Goal: Information Seeking & Learning: Check status

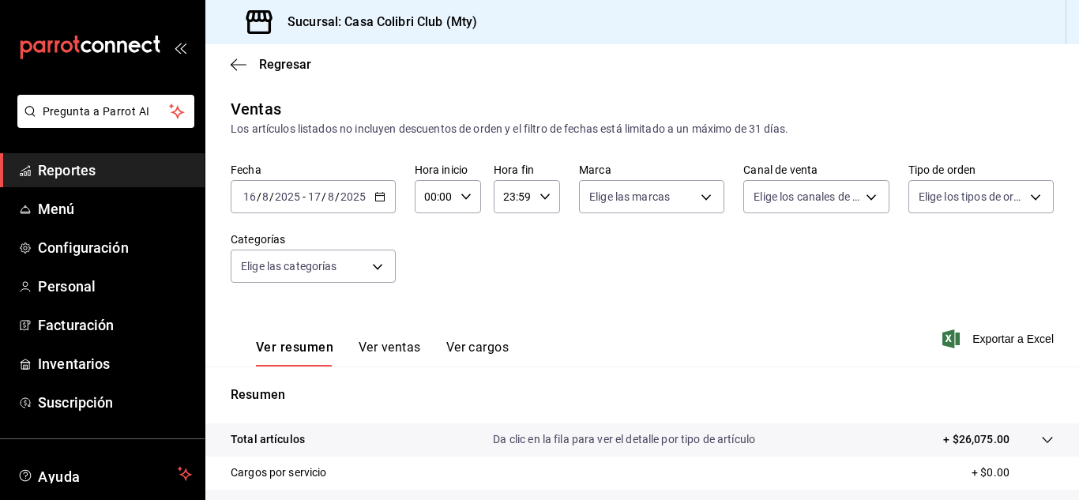
scroll to position [126, 0]
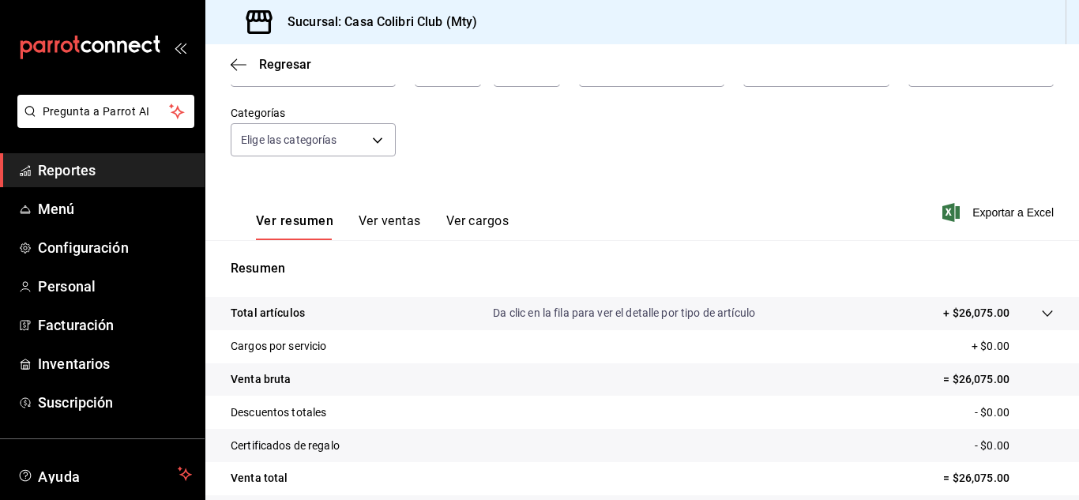
click at [66, 162] on span "Reportes" at bounding box center [115, 170] width 154 height 21
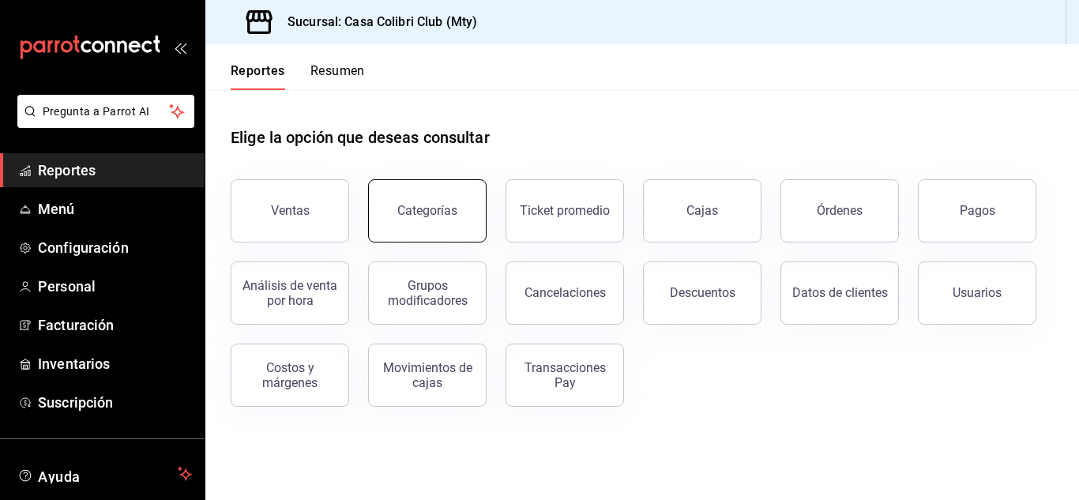
click at [447, 226] on button "Categorías" at bounding box center [427, 210] width 118 height 63
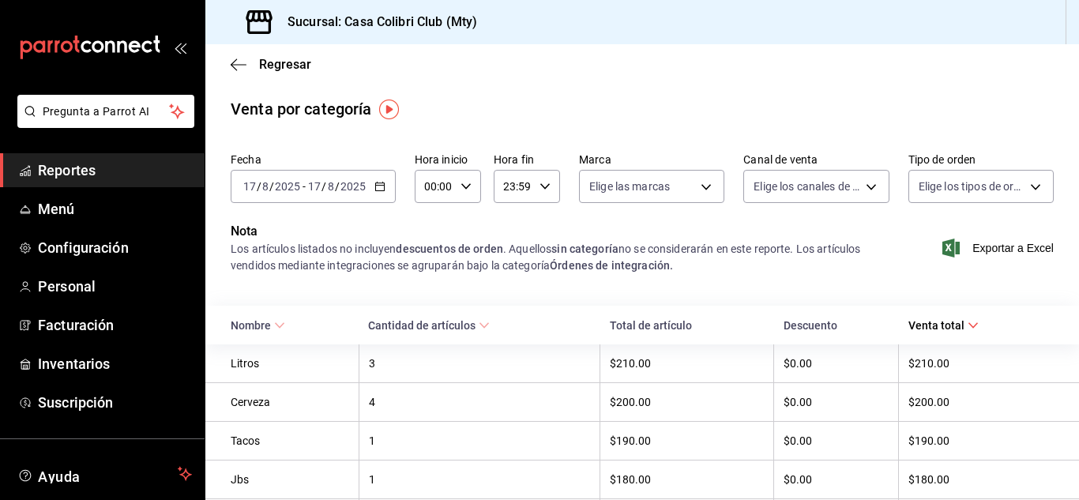
click at [97, 163] on span "Reportes" at bounding box center [115, 170] width 154 height 21
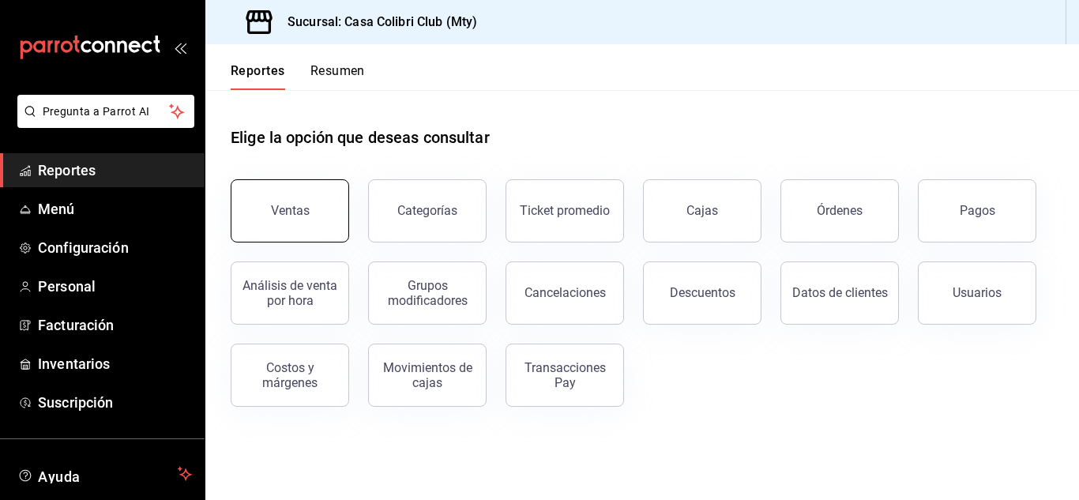
click at [295, 217] on div "Ventas" at bounding box center [290, 210] width 39 height 15
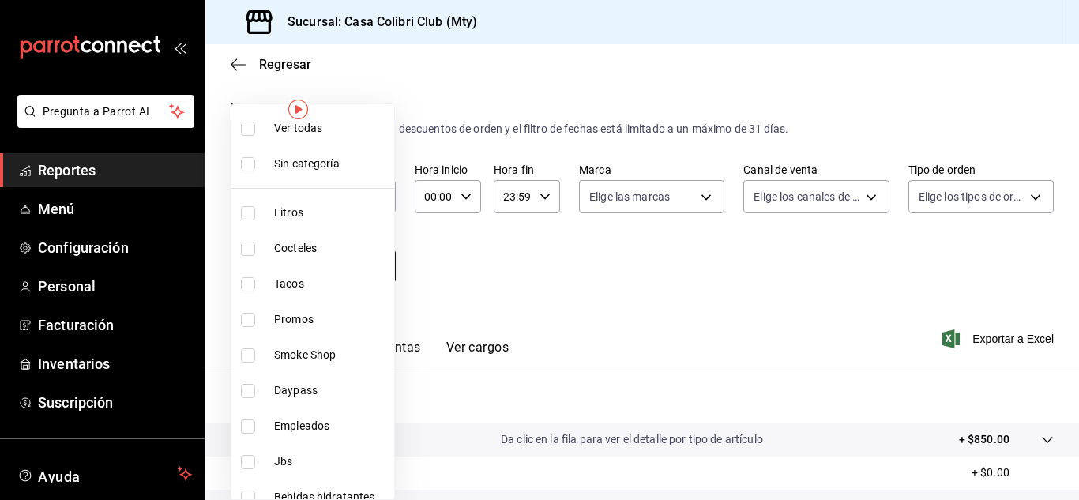
click at [347, 263] on body "Pregunta a Parrot AI Reportes Menú Configuración Personal Facturación Inventari…" at bounding box center [539, 250] width 1079 height 500
click at [302, 247] on span "Cocteles" at bounding box center [331, 248] width 114 height 17
type input "bf07a195-ba52-4a35-bb00-dddd6b084f6a"
checkbox input "true"
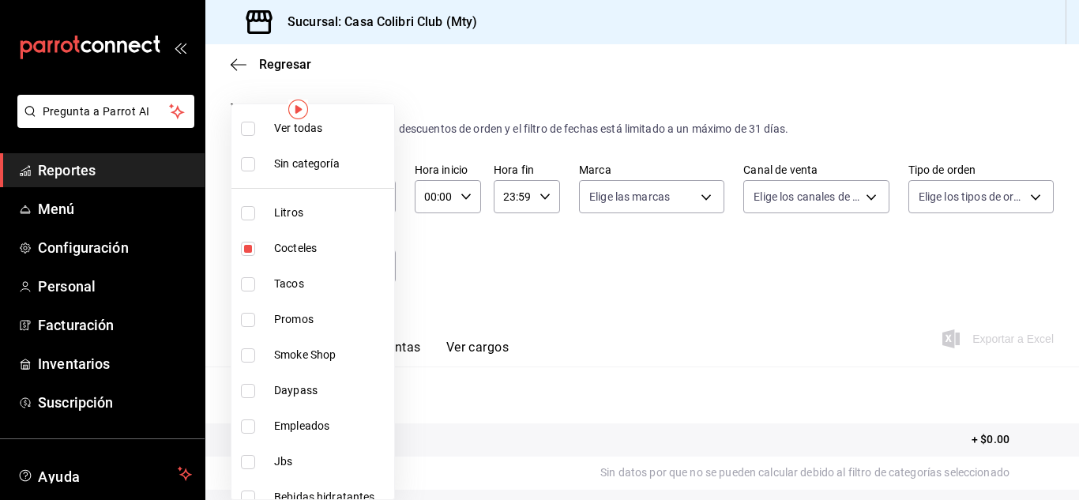
click at [840, 258] on div at bounding box center [539, 250] width 1079 height 500
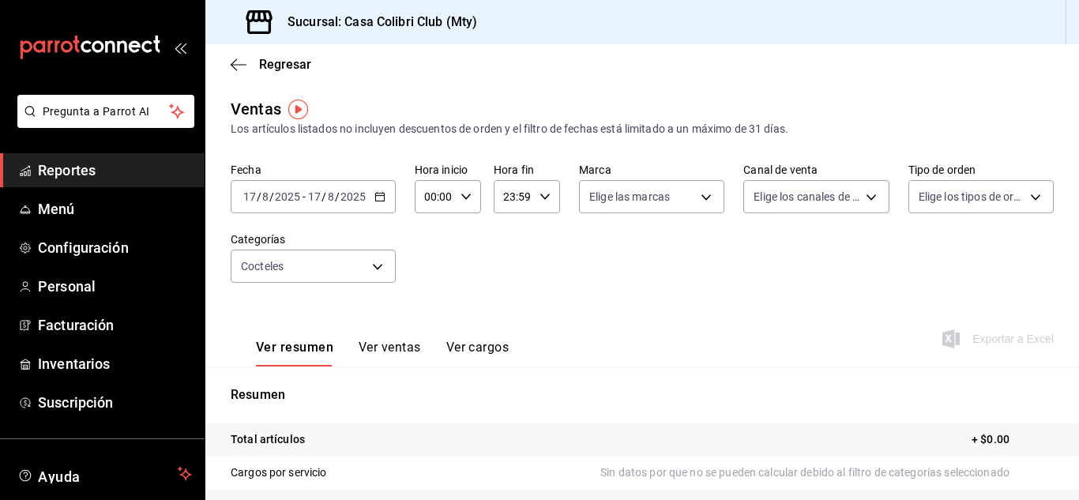
click at [325, 195] on span "/" at bounding box center [324, 196] width 5 height 13
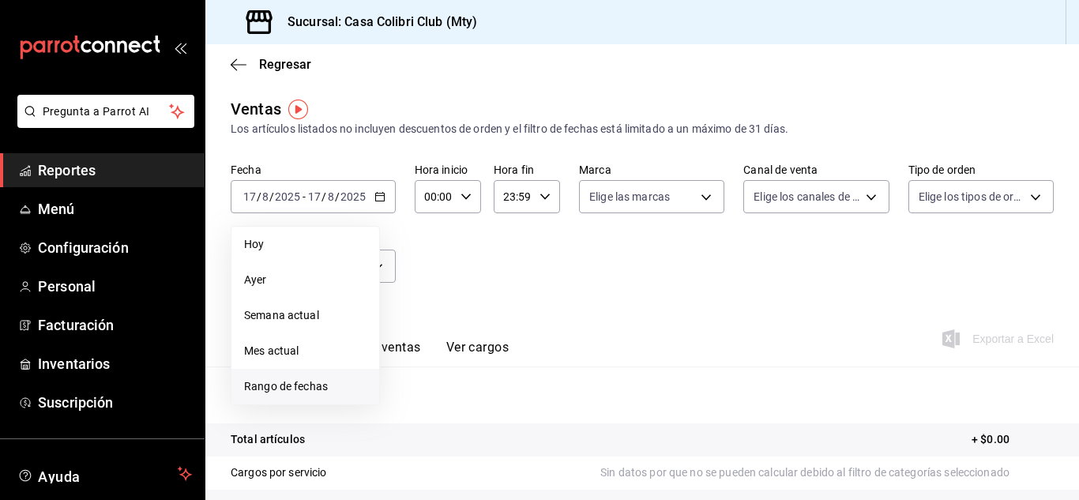
click at [296, 377] on li "Rango de fechas" at bounding box center [305, 387] width 148 height 36
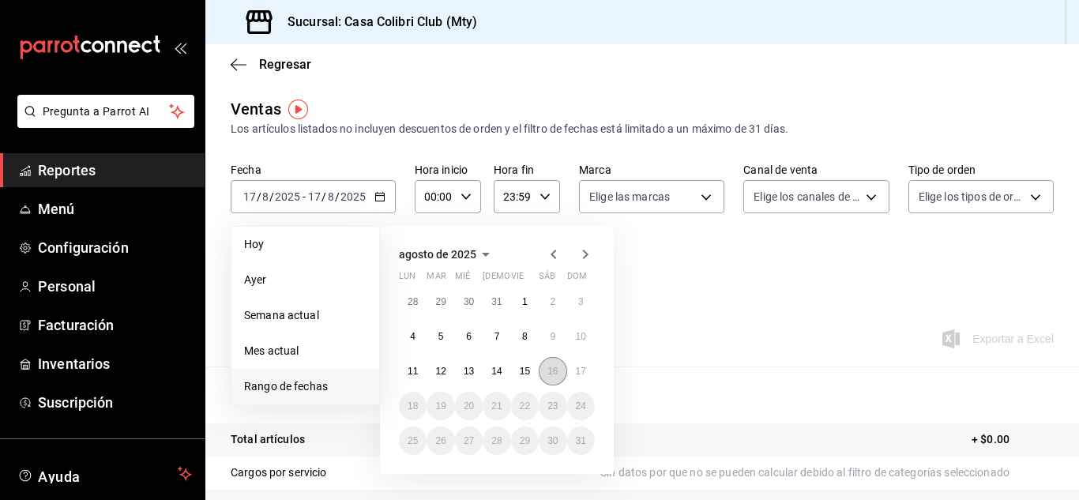
click at [557, 371] on abbr "16" at bounding box center [552, 371] width 10 height 11
click at [578, 365] on button "17" at bounding box center [581, 371] width 28 height 28
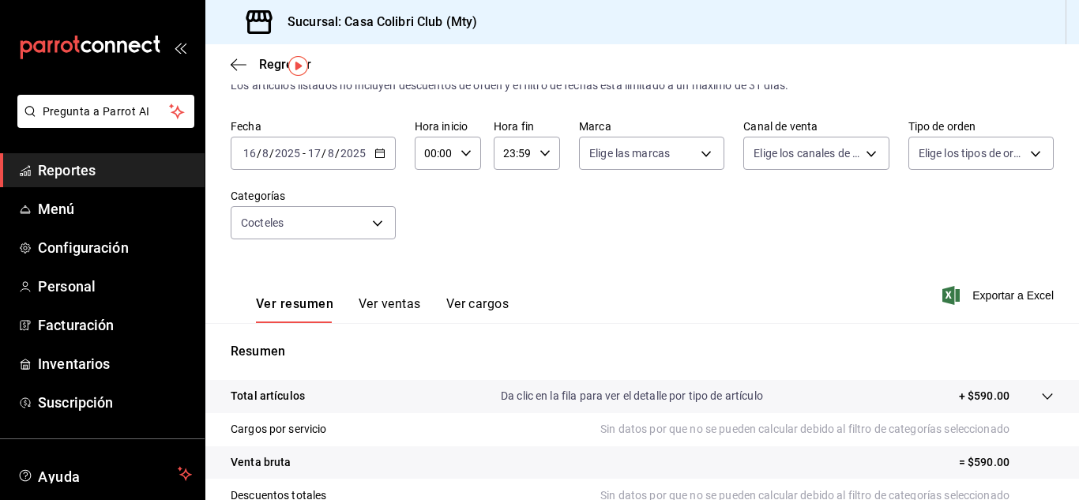
scroll to position [33, 0]
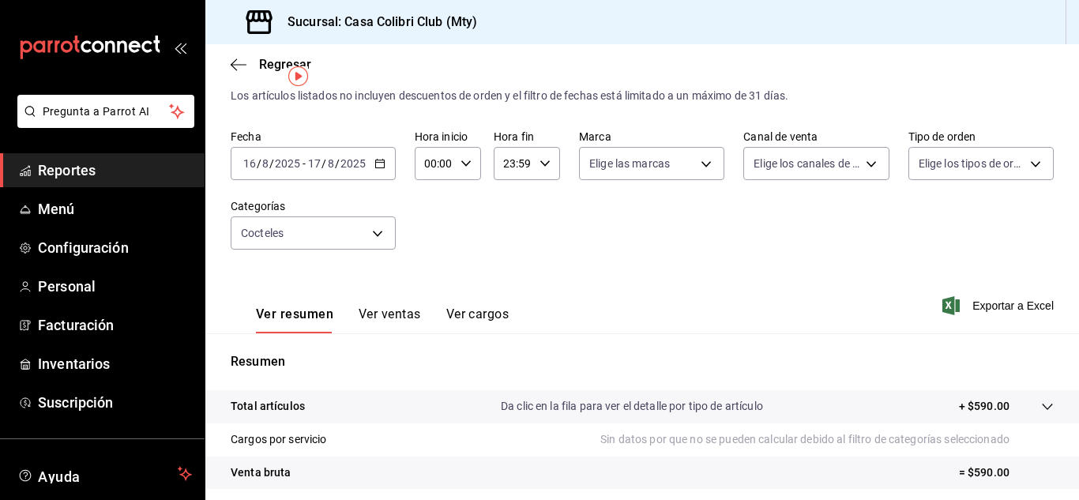
click at [368, 313] on button "Ver ventas" at bounding box center [390, 319] width 62 height 27
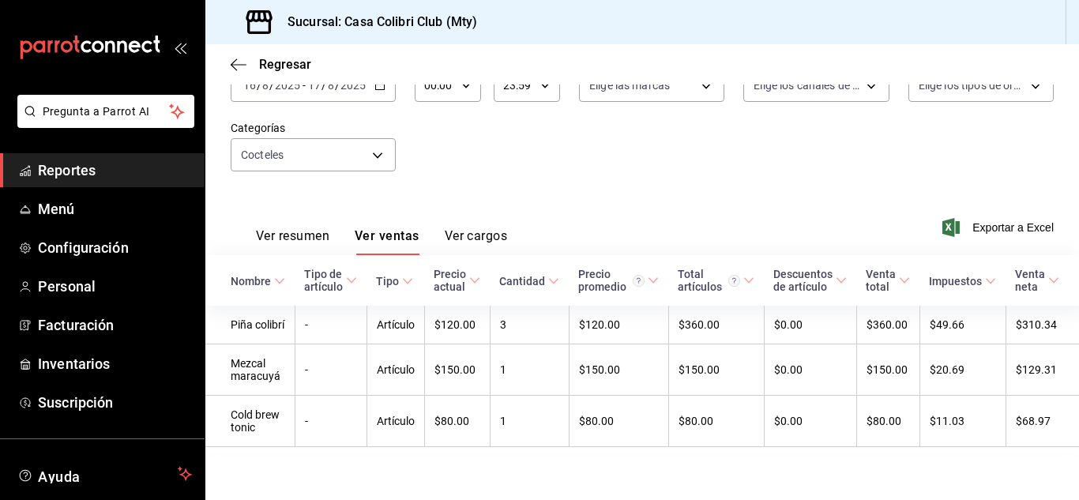
scroll to position [110, 0]
click at [235, 62] on icon "button" at bounding box center [239, 65] width 16 height 14
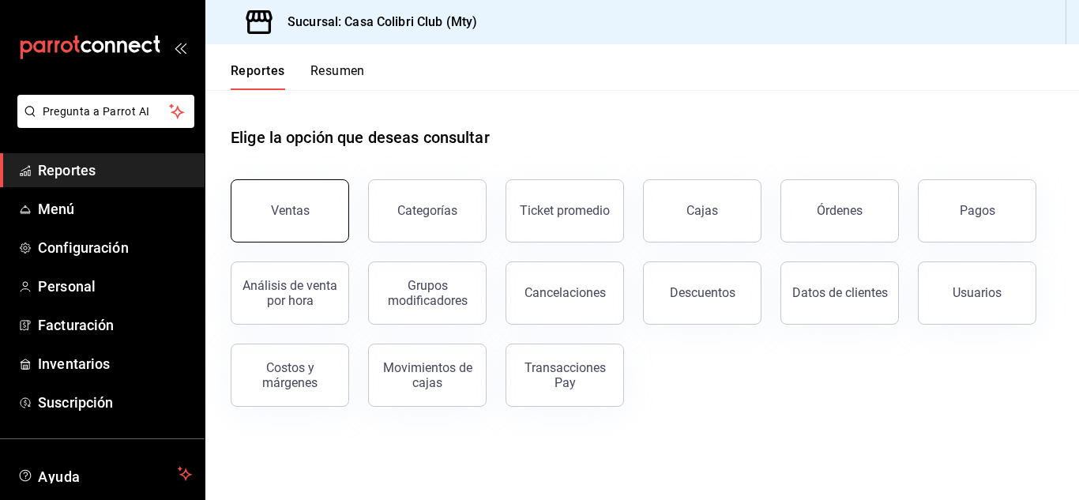
click at [277, 214] on div "Ventas" at bounding box center [290, 210] width 39 height 15
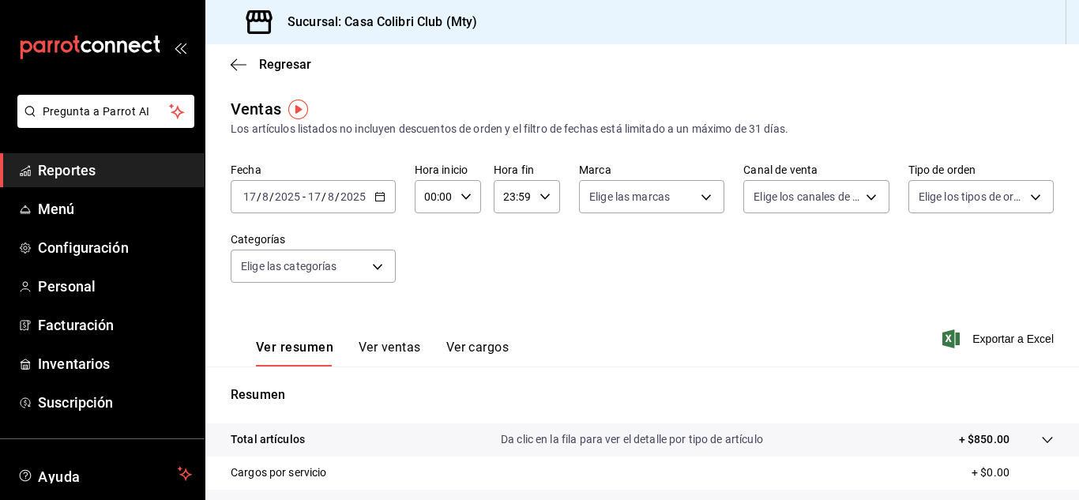
click at [103, 168] on span "Reportes" at bounding box center [115, 170] width 154 height 21
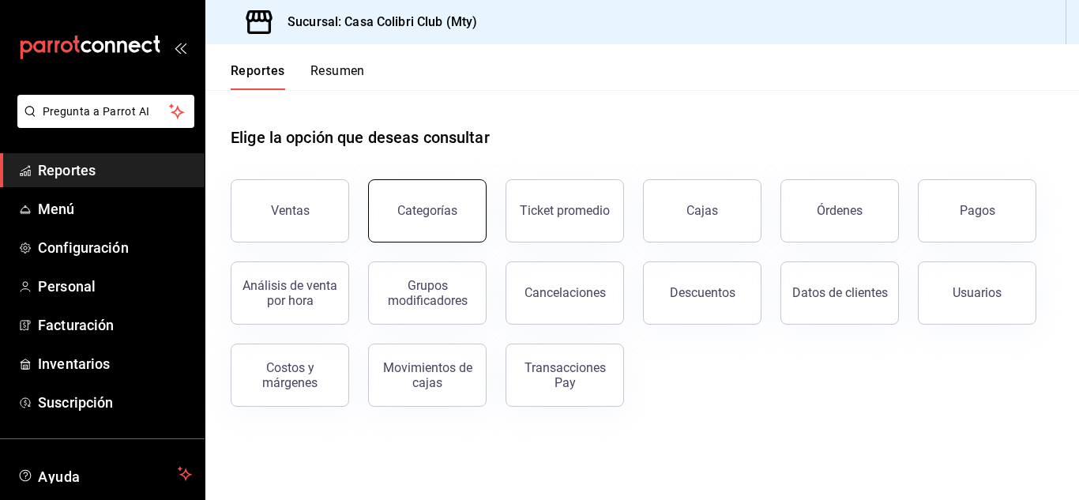
click at [416, 189] on button "Categorías" at bounding box center [427, 210] width 118 height 63
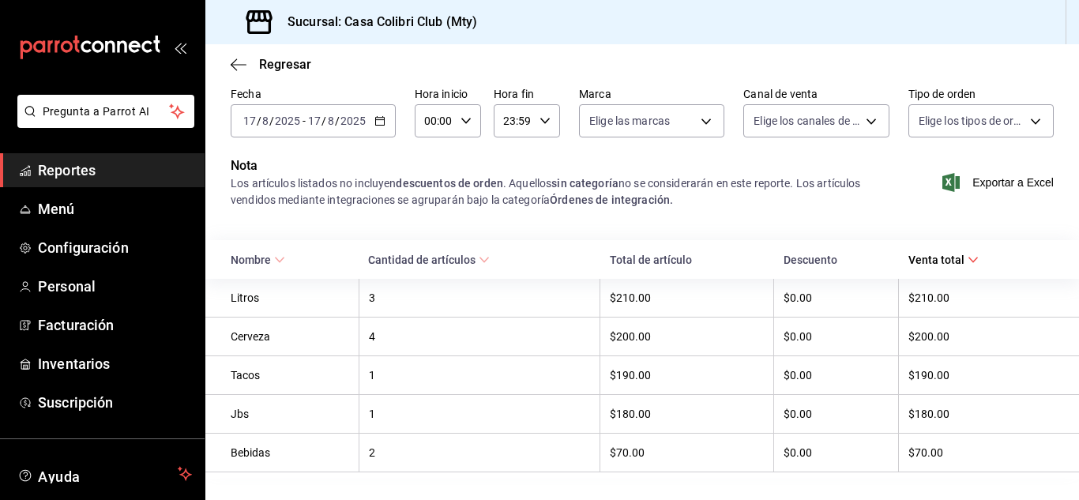
scroll to position [100, 0]
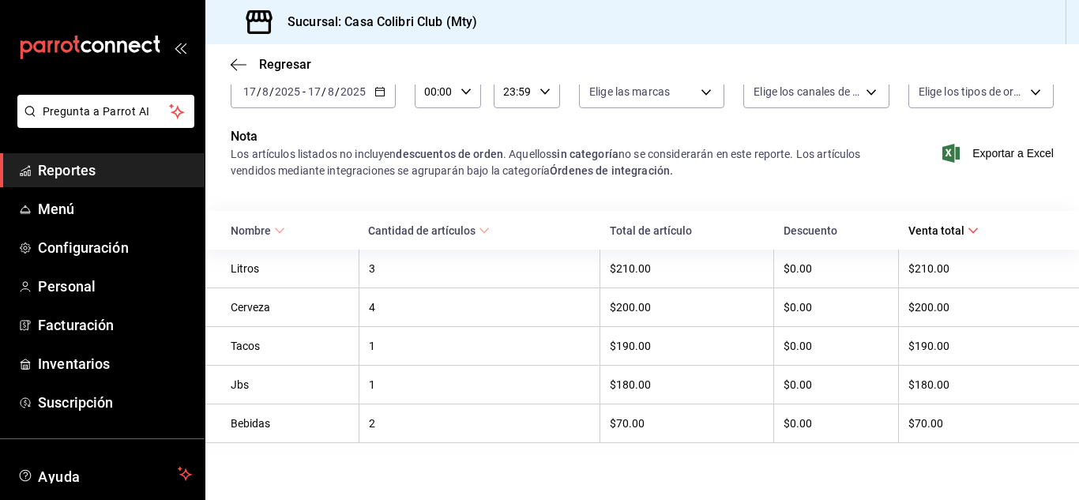
click at [276, 225] on icon at bounding box center [279, 230] width 11 height 11
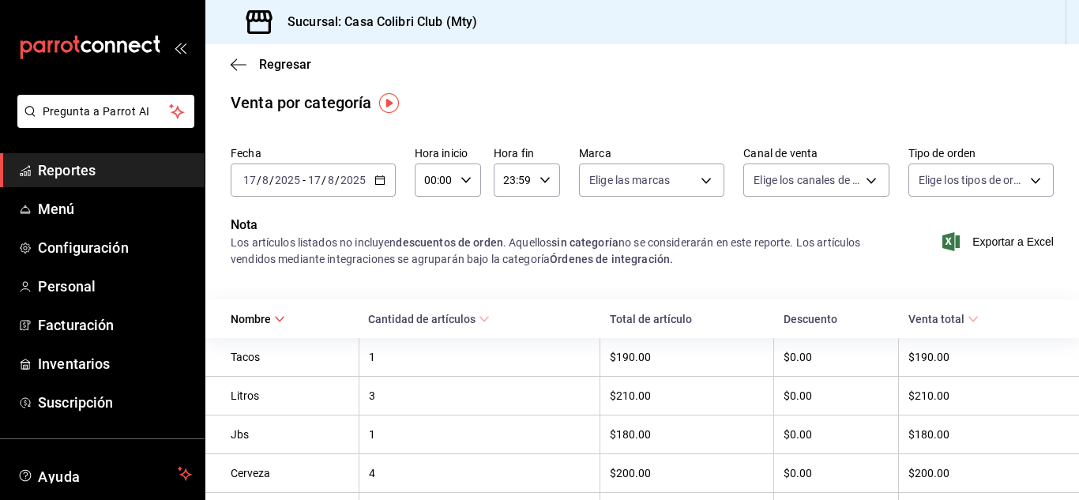
scroll to position [5, 0]
click at [333, 194] on div "[DATE] [DATE] - [DATE] [DATE]" at bounding box center [313, 181] width 165 height 33
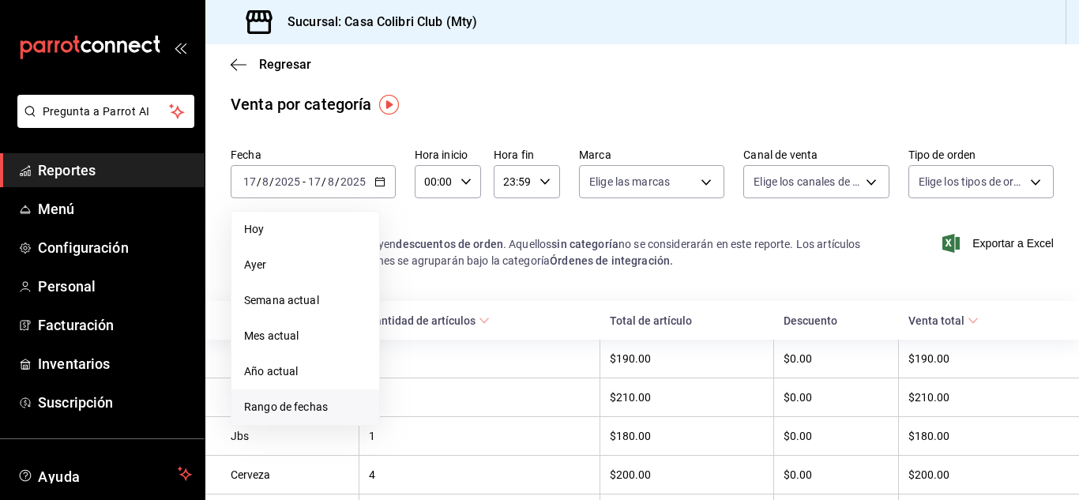
click at [280, 400] on span "Rango de fechas" at bounding box center [305, 407] width 122 height 17
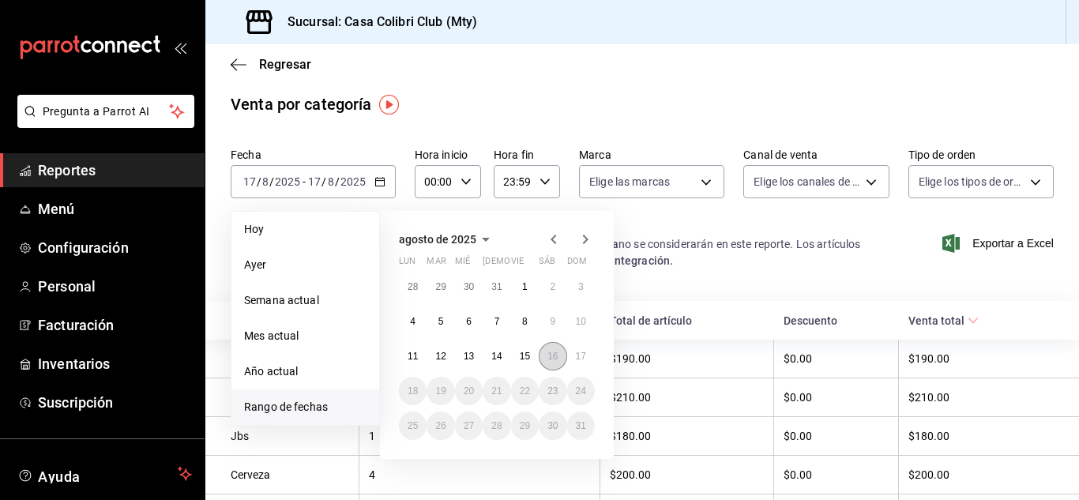
click at [543, 361] on button "16" at bounding box center [553, 356] width 28 height 28
click at [569, 359] on button "17" at bounding box center [581, 356] width 28 height 28
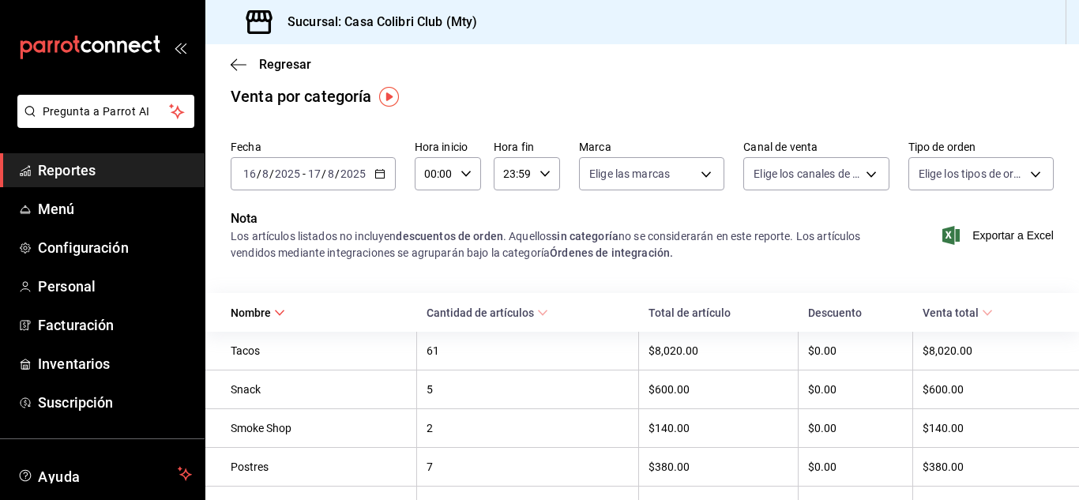
scroll to position [11, 0]
